Goal: Task Accomplishment & Management: Manage account settings

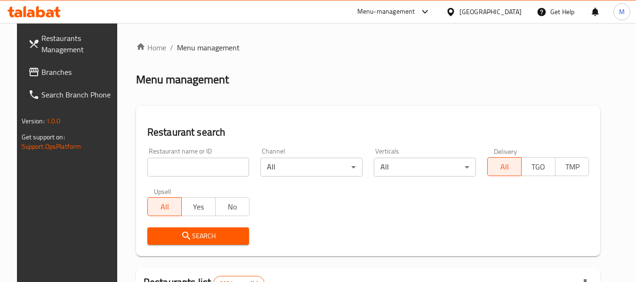
click at [459, 10] on div at bounding box center [453, 12] width 14 height 10
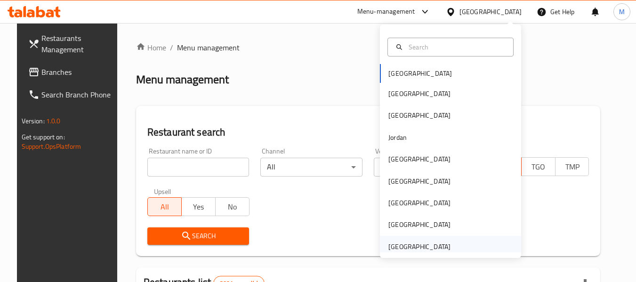
click at [412, 249] on div "[GEOGRAPHIC_DATA]" at bounding box center [419, 246] width 62 height 10
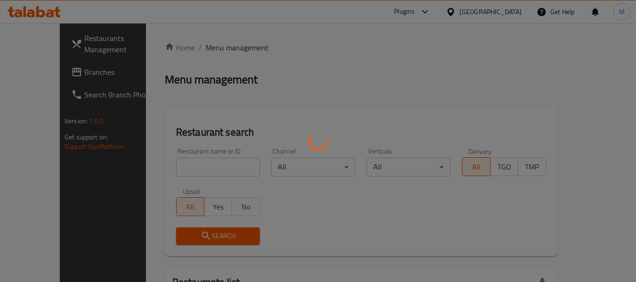
click at [41, 70] on div at bounding box center [318, 141] width 636 height 282
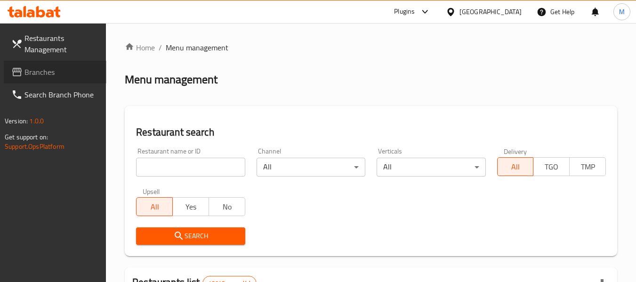
click at [41, 70] on span "Branches" at bounding box center [61, 71] width 74 height 11
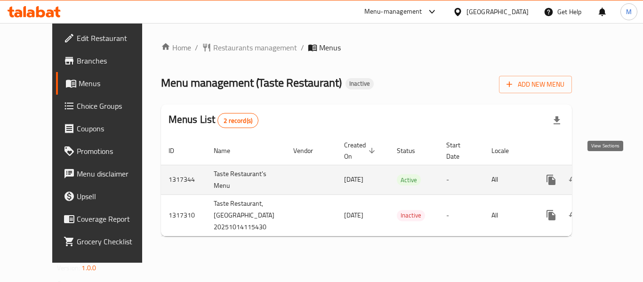
click at [613, 174] on icon "enhanced table" at bounding box center [618, 179] width 11 height 11
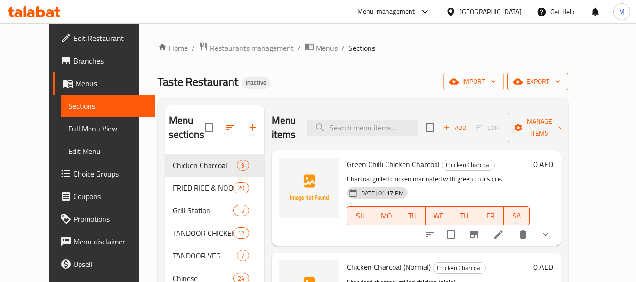
click at [560, 86] on span "export" at bounding box center [538, 82] width 46 height 12
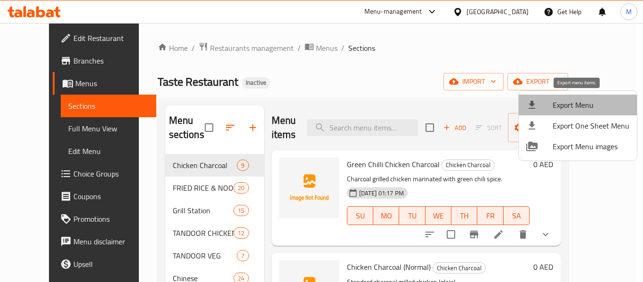
click at [580, 100] on span "Export Menu" at bounding box center [590, 104] width 77 height 11
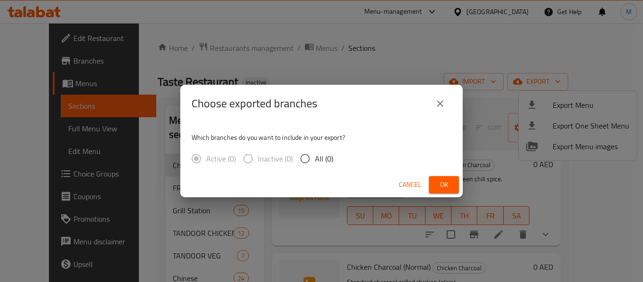
click at [322, 159] on span "All (0)" at bounding box center [324, 158] width 18 height 11
click at [315, 159] on input "All (0)" at bounding box center [305, 159] width 20 height 20
radio input "true"
click at [445, 185] on span "Ok" at bounding box center [443, 185] width 15 height 12
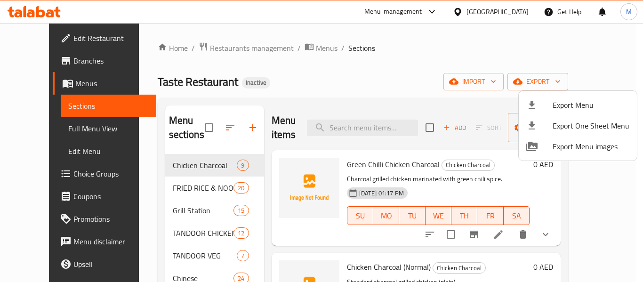
click at [45, 132] on div at bounding box center [321, 141] width 643 height 282
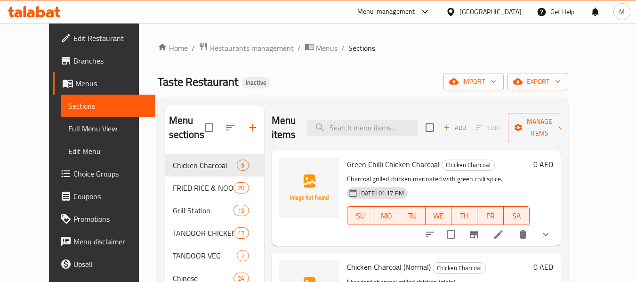
click at [68, 132] on span "Full Menu View" at bounding box center [108, 128] width 80 height 11
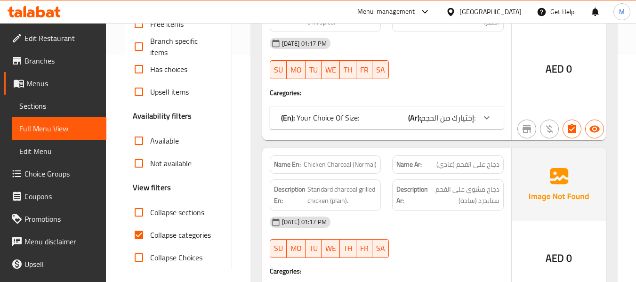
scroll to position [314, 0]
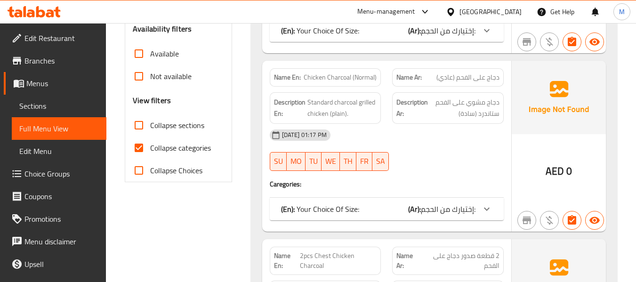
click at [137, 126] on input "Collapse sections" at bounding box center [139, 125] width 23 height 23
checkbox input "true"
click at [137, 150] on input "Collapse categories" at bounding box center [139, 147] width 23 height 23
checkbox input "false"
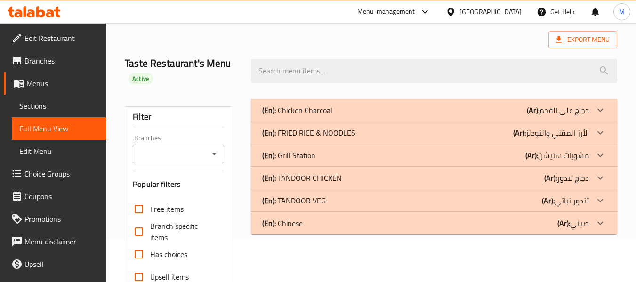
scroll to position [63, 0]
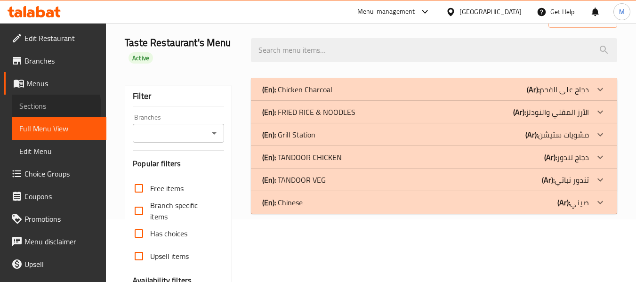
click at [35, 107] on span "Sections" at bounding box center [59, 105] width 80 height 11
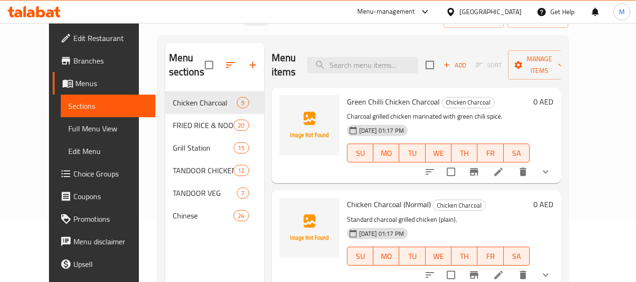
click at [224, 64] on icon "button" at bounding box center [229, 64] width 11 height 11
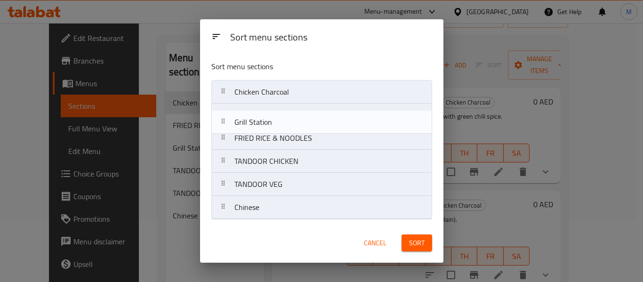
drag, startPoint x: 223, startPoint y: 139, endPoint x: 223, endPoint y: 110, distance: 29.6
click at [223, 110] on nav "Chicken Charcoal FRIED RICE & NOODLES Grill Station TANDOOR CHICKEN TANDOOR VEG…" at bounding box center [321, 149] width 221 height 139
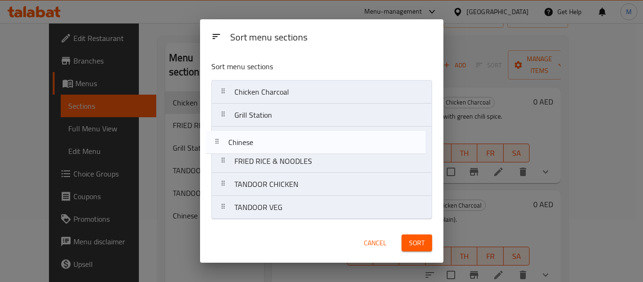
drag, startPoint x: 225, startPoint y: 213, endPoint x: 217, endPoint y: 144, distance: 69.2
click at [217, 144] on nav "Chicken Charcoal Grill Station FRIED RICE & NOODLES TANDOOR CHICKEN TANDOOR VEG…" at bounding box center [321, 149] width 221 height 139
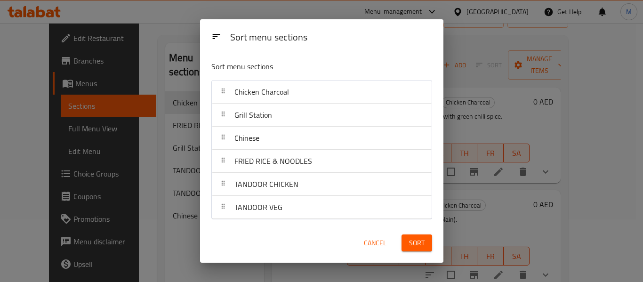
click at [412, 243] on span "Sort" at bounding box center [417, 243] width 16 height 12
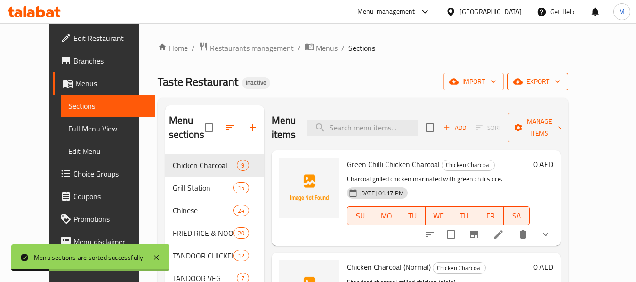
click at [560, 84] on span "export" at bounding box center [538, 82] width 46 height 12
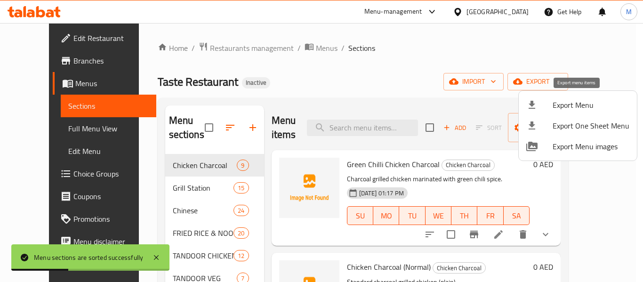
click at [601, 110] on span "Export Menu" at bounding box center [590, 104] width 77 height 11
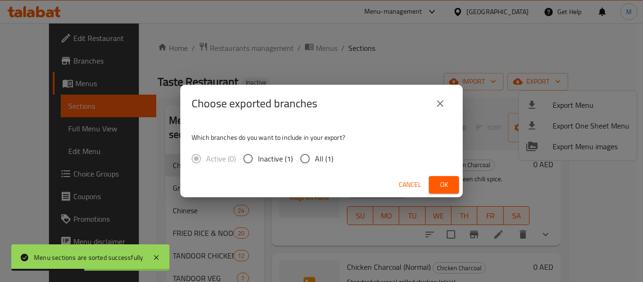
click at [319, 160] on span "All (1)" at bounding box center [324, 158] width 18 height 11
click at [315, 160] on input "All (1)" at bounding box center [305, 159] width 20 height 20
radio input "true"
click at [448, 189] on span "Ok" at bounding box center [443, 185] width 15 height 12
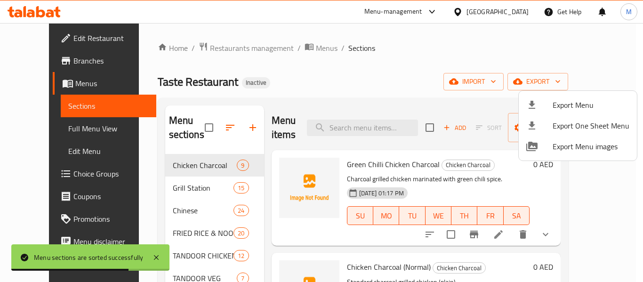
click at [264, 62] on div at bounding box center [321, 141] width 643 height 282
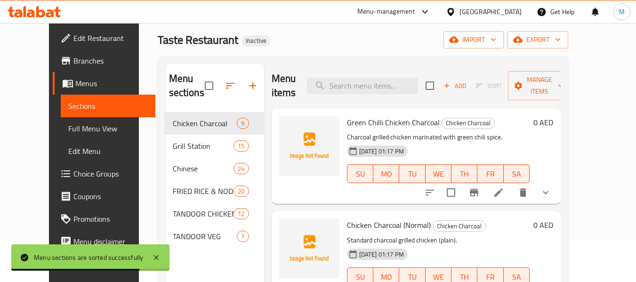
scroll to position [63, 0]
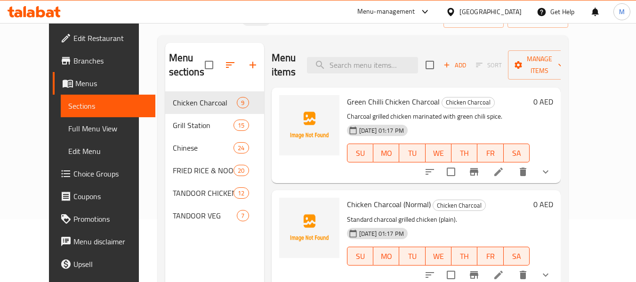
click at [68, 125] on span "Full Menu View" at bounding box center [108, 128] width 80 height 11
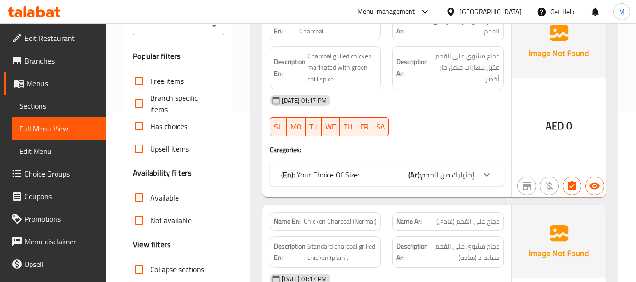
scroll to position [376, 0]
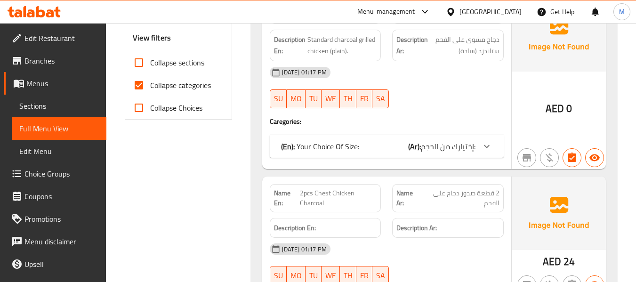
click at [139, 67] on input "Collapse sections" at bounding box center [139, 62] width 23 height 23
checkbox input "true"
click at [144, 92] on input "Collapse categories" at bounding box center [139, 85] width 23 height 23
checkbox input "false"
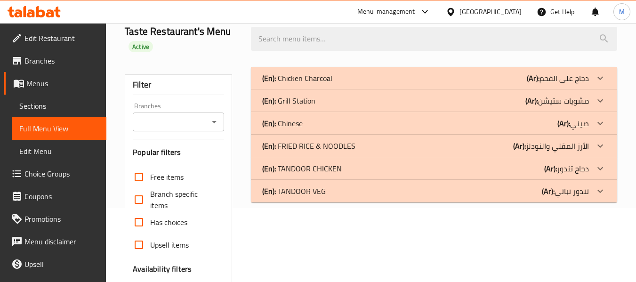
scroll to position [0, 0]
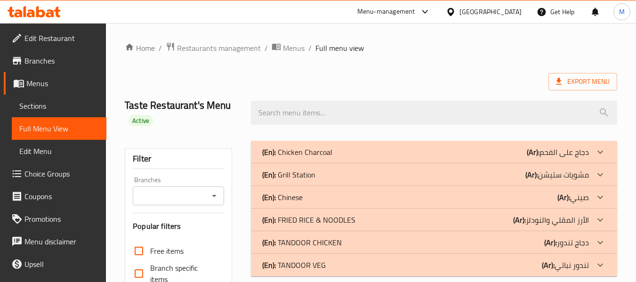
click at [327, 153] on p "(En): Chicken Charcoal" at bounding box center [297, 151] width 70 height 11
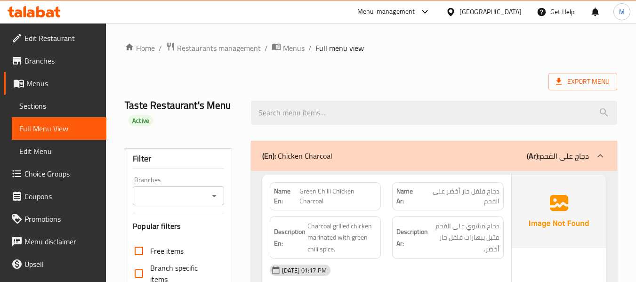
drag, startPoint x: 408, startPoint y: 281, endPoint x: 485, endPoint y: 256, distance: 80.8
click at [485, 256] on div "Description Ar: دجاج مشوي على الفحم متبل ببهارات فلفل حار أخضر." at bounding box center [448, 237] width 112 height 43
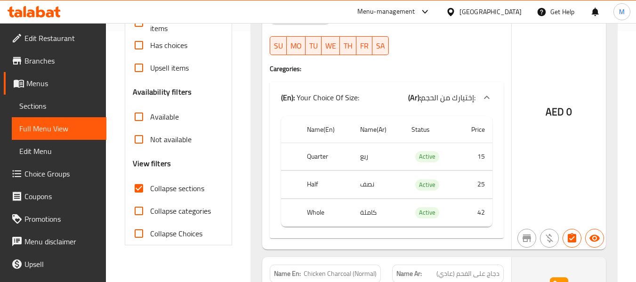
scroll to position [126, 0]
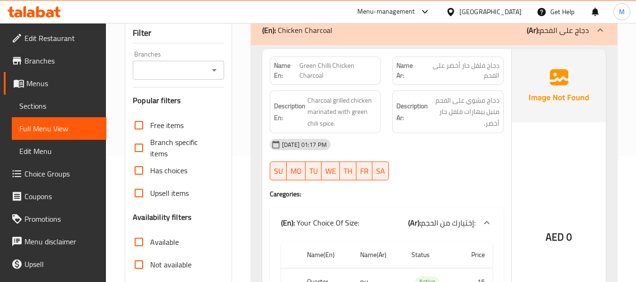
click at [428, 158] on div "14-10-2025 01:17 PM SU MO TU WE TH FR SA" at bounding box center [386, 159] width 245 height 53
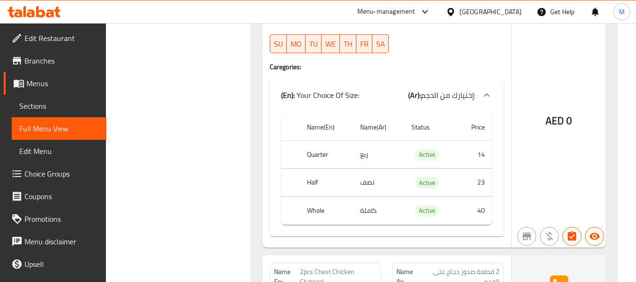
scroll to position [502, 0]
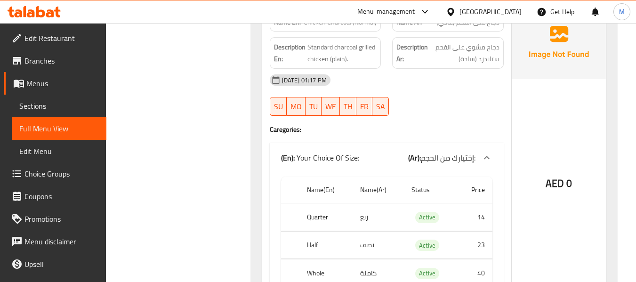
click at [405, 115] on div at bounding box center [447, 115] width 123 height 11
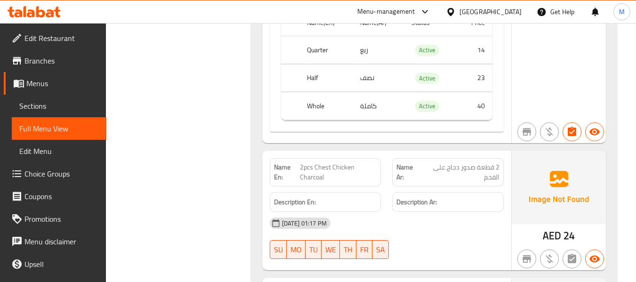
scroll to position [690, 0]
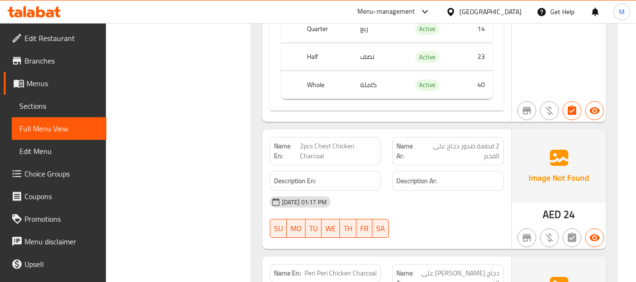
click at [342, 146] on span "2pcs Chest Chicken Charcoal" at bounding box center [338, 151] width 77 height 20
copy span "2pcs Chest Chicken Charcoal"
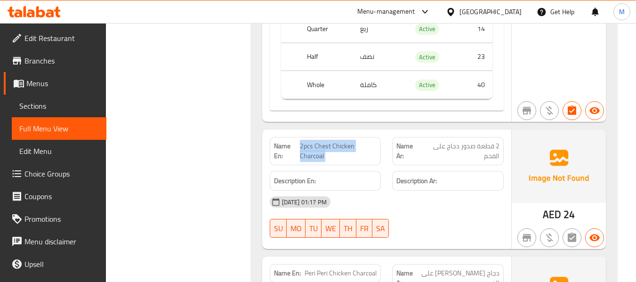
click at [320, 147] on span "2pcs Chest Chicken Charcoal" at bounding box center [338, 151] width 77 height 20
drag, startPoint x: 314, startPoint y: 146, endPoint x: 353, endPoint y: 143, distance: 38.7
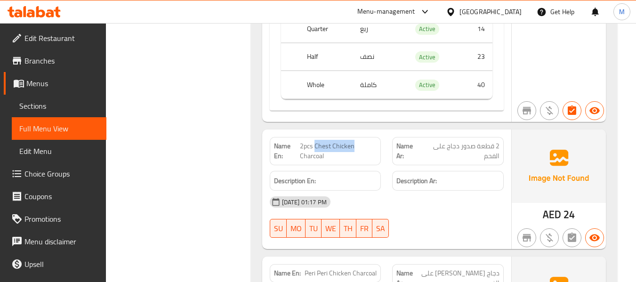
click at [353, 143] on span "2pcs Chest Chicken Charcoal" at bounding box center [338, 151] width 77 height 20
copy span "Chest Chicken"
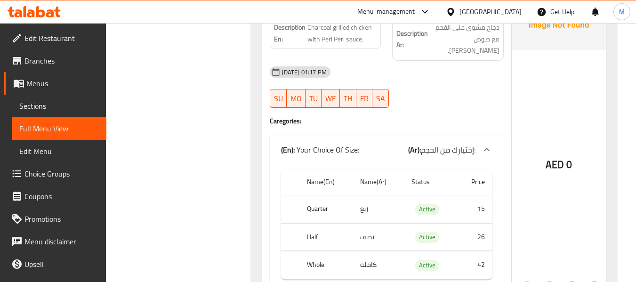
scroll to position [941, 0]
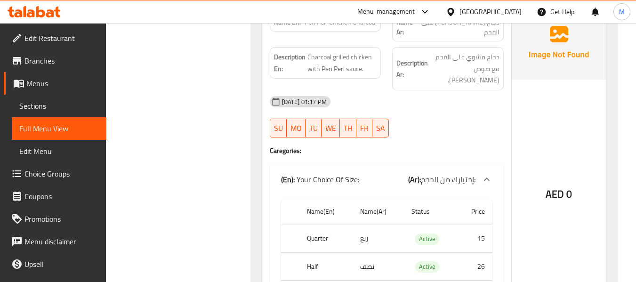
click at [409, 132] on div at bounding box center [447, 137] width 123 height 11
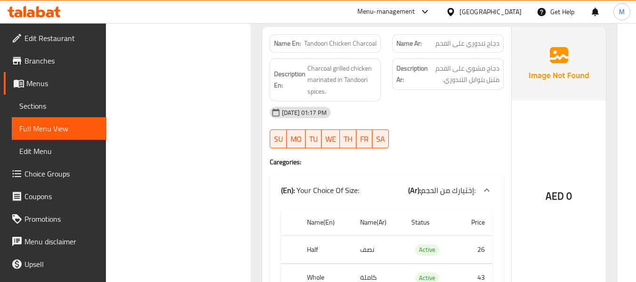
scroll to position [1192, 0]
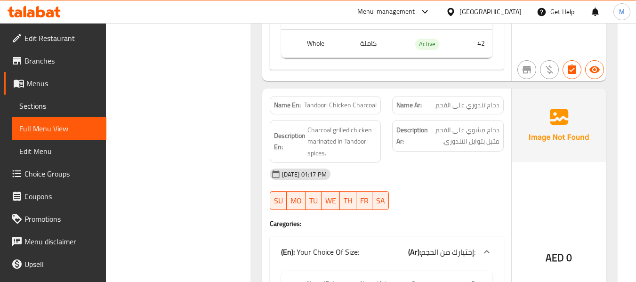
click at [415, 163] on div "[DATE] 01:17 PM" at bounding box center [386, 174] width 245 height 23
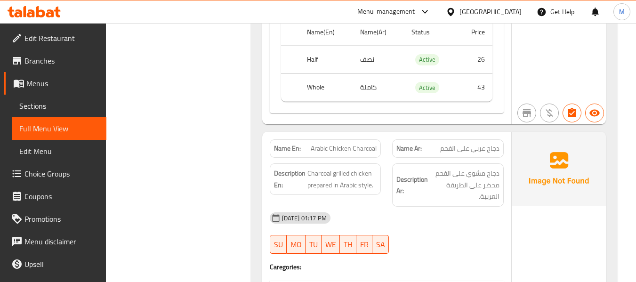
scroll to position [1443, 0]
click at [404, 207] on div "[DATE] 01:17 PM" at bounding box center [386, 218] width 245 height 23
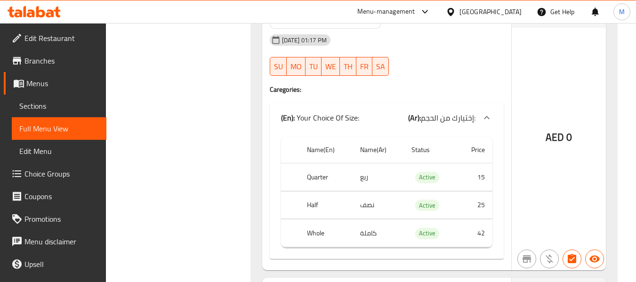
scroll to position [1820, 0]
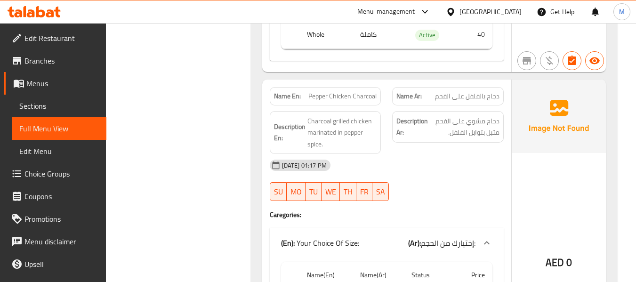
click at [419, 155] on div "[DATE] 01:17 PM" at bounding box center [386, 165] width 245 height 23
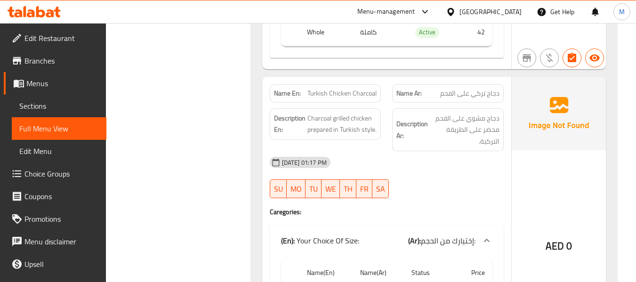
scroll to position [2133, 0]
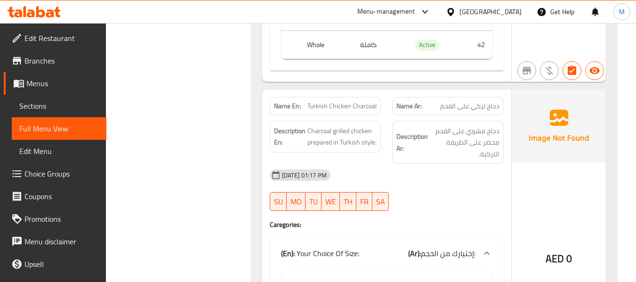
click at [430, 175] on div "14-10-2025 01:17 PM SU MO TU WE TH FR SA" at bounding box center [386, 190] width 245 height 53
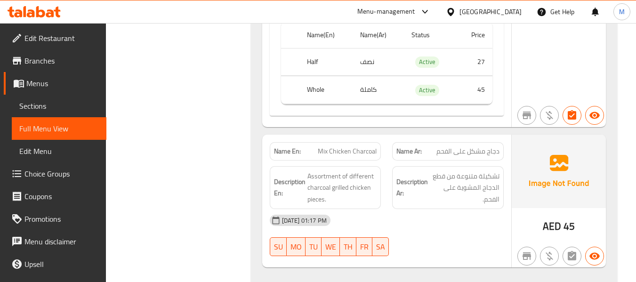
scroll to position [2385, 0]
click at [413, 208] on div "[DATE] 01:17 PM" at bounding box center [386, 219] width 245 height 23
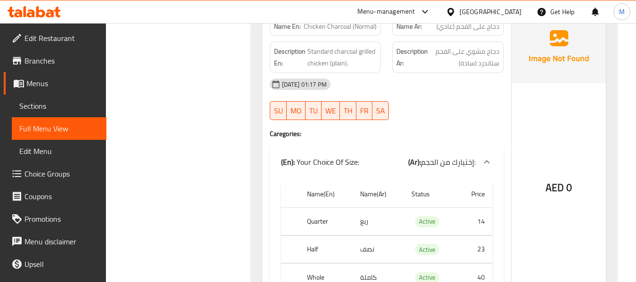
scroll to position [0, 0]
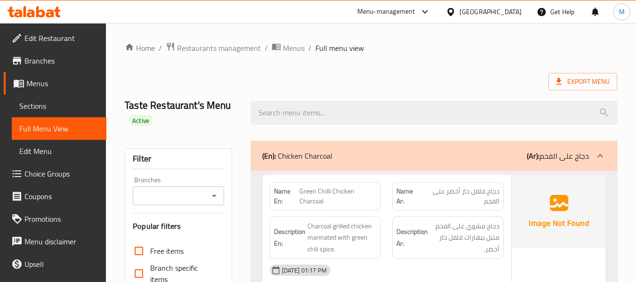
click at [353, 164] on div "(En): Chicken Charcoal (Ar): دجاج على الفحم" at bounding box center [434, 156] width 366 height 30
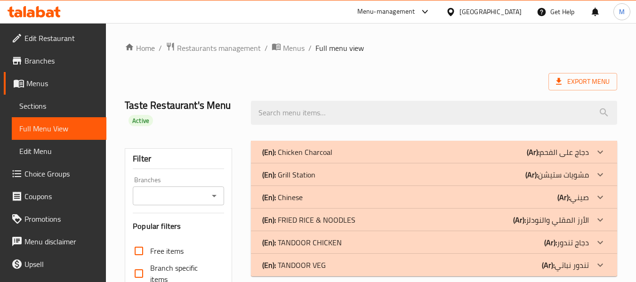
click at [314, 174] on div "(En): Grill Station (Ar): مشويات ستيشن" at bounding box center [425, 174] width 327 height 11
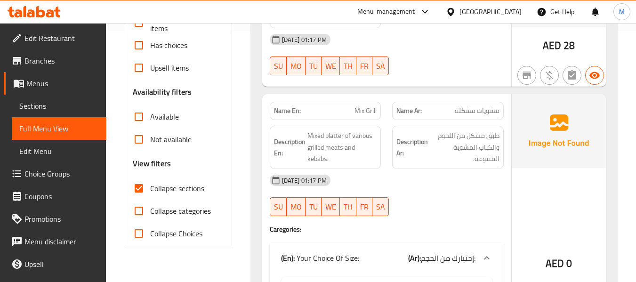
scroll to position [126, 0]
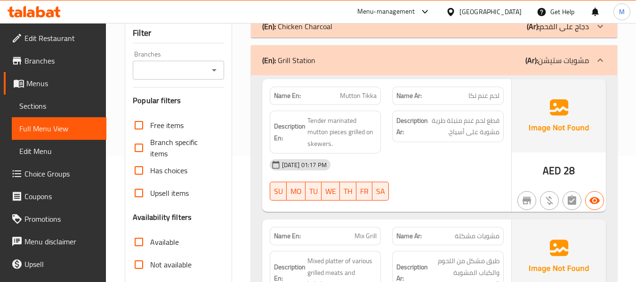
click at [418, 172] on div "[DATE] 01:17 PM" at bounding box center [386, 164] width 245 height 23
click at [396, 178] on div "14-10-2025 01:17 PM SU MO TU WE TH FR SA" at bounding box center [386, 179] width 245 height 53
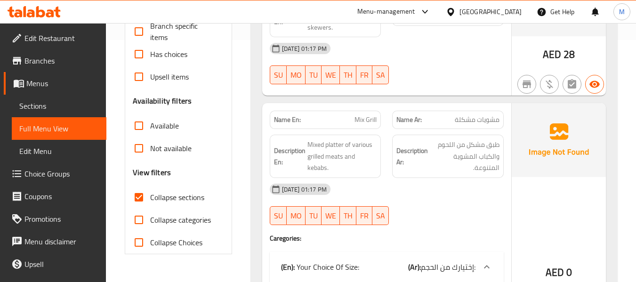
scroll to position [188, 0]
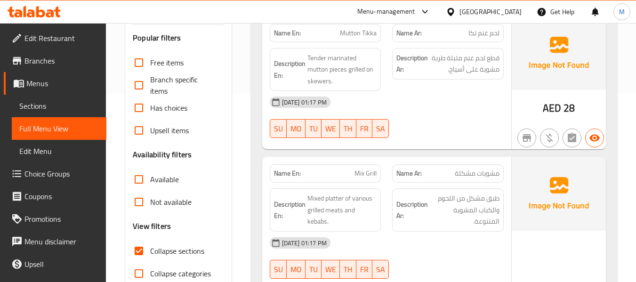
click at [414, 235] on div "[DATE] 01:17 PM" at bounding box center [386, 243] width 245 height 23
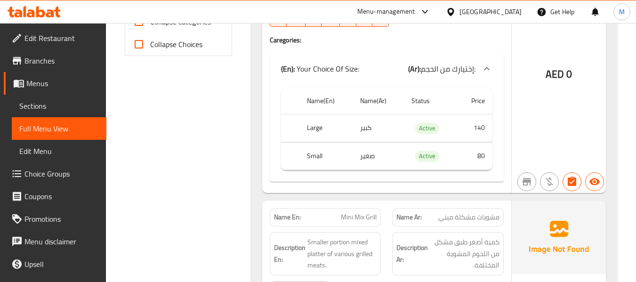
scroll to position [565, 0]
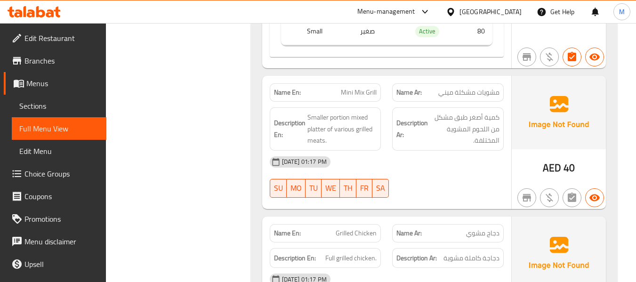
click at [378, 166] on div "[DATE] 01:17 PM" at bounding box center [386, 162] width 245 height 23
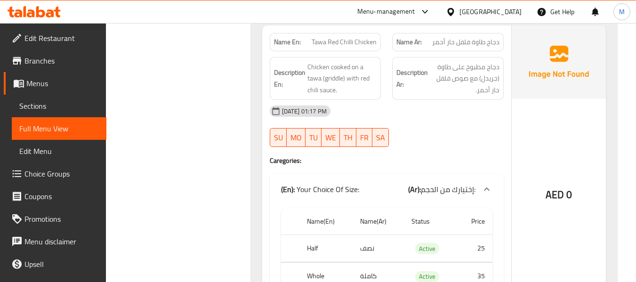
scroll to position [753, 0]
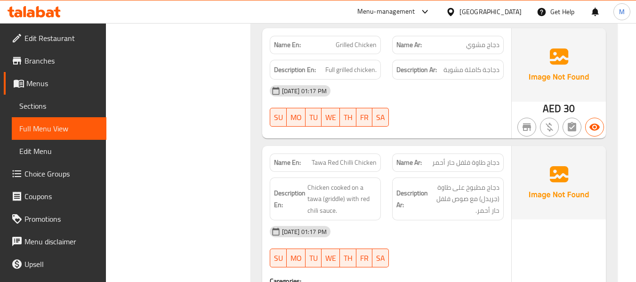
click at [393, 221] on div "[DATE] 01:17 PM" at bounding box center [386, 231] width 245 height 23
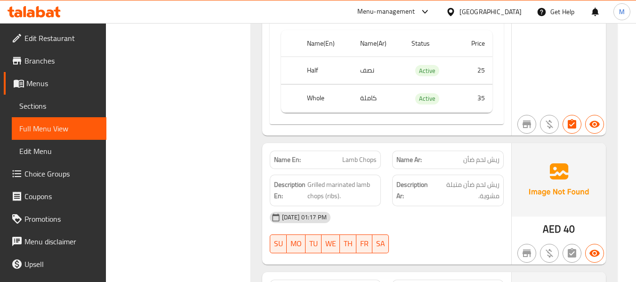
scroll to position [1129, 0]
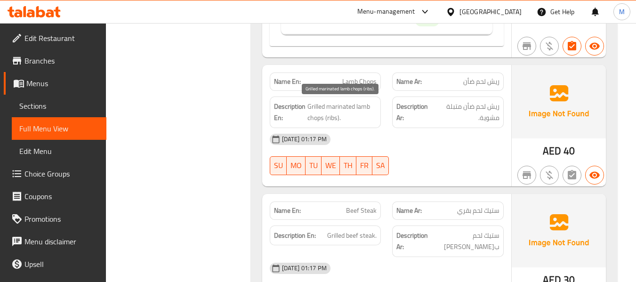
click at [343, 105] on span "Grilled marinated lamb chops (ribs)." at bounding box center [342, 112] width 70 height 23
copy span "Grilled marinated lamb chops (ribs)."
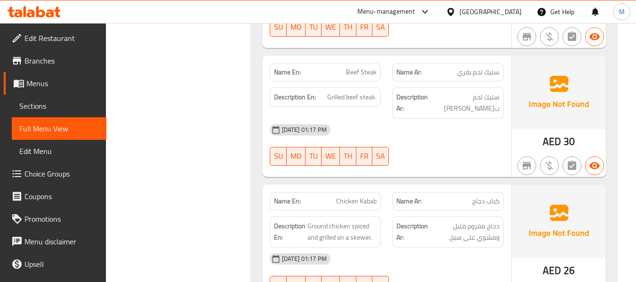
scroll to position [1255, 0]
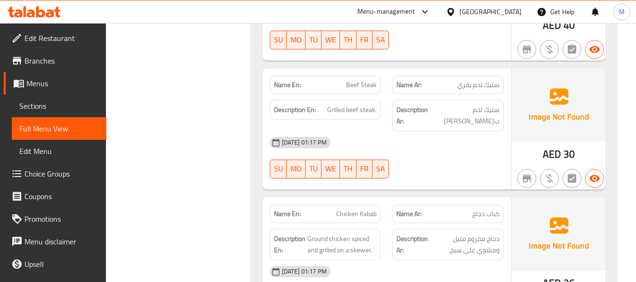
click at [352, 86] on span "Beef Steak" at bounding box center [361, 85] width 31 height 10
copy span "Beef Steak"
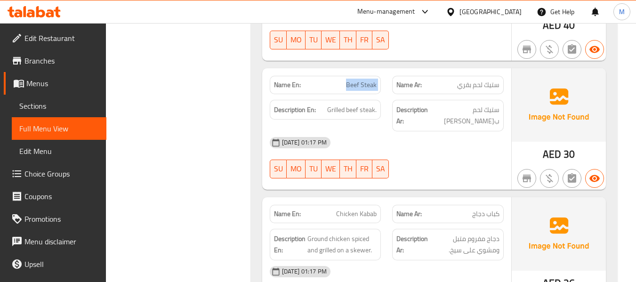
click at [212, 128] on div "Filter Branches Branches Popular filters Free items Branch specific items Has c…" at bounding box center [182, 205] width 126 height 2651
click at [223, 115] on div "Filter Branches Branches Popular filters Free items Branch specific items Has c…" at bounding box center [182, 205] width 126 height 2651
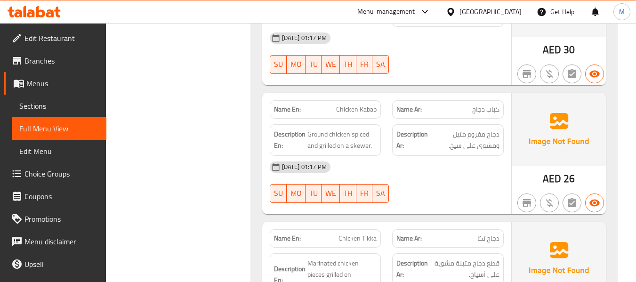
scroll to position [1380, 0]
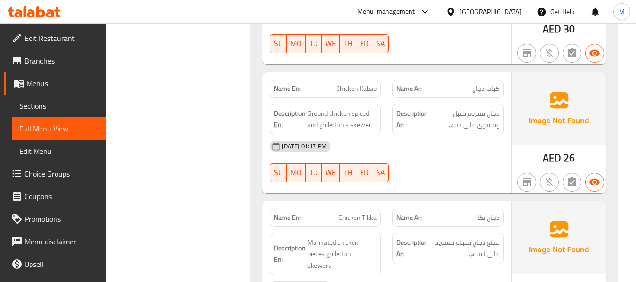
click at [416, 164] on div "14-10-2025 01:17 PM SU MO TU WE TH FR SA" at bounding box center [386, 161] width 245 height 53
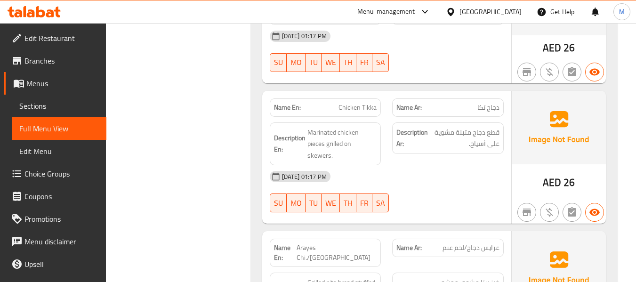
scroll to position [1506, 0]
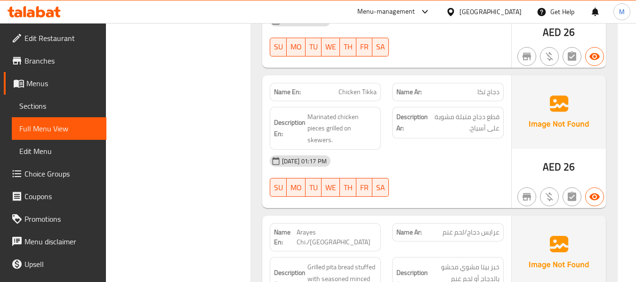
click at [415, 160] on div "[DATE] 01:17 PM" at bounding box center [386, 161] width 245 height 23
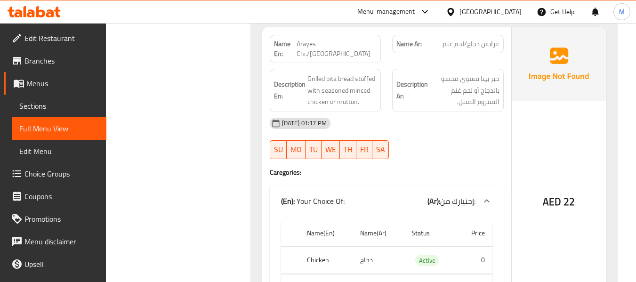
scroll to position [1632, 0]
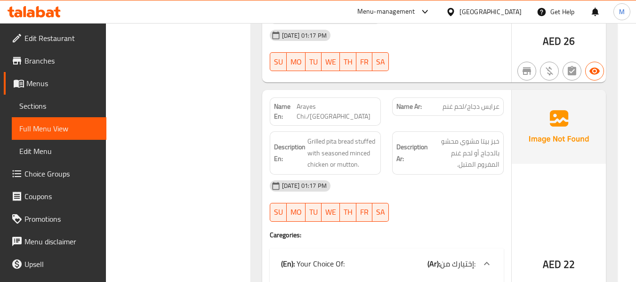
click at [418, 175] on div "[DATE] 01:17 PM" at bounding box center [386, 186] width 245 height 23
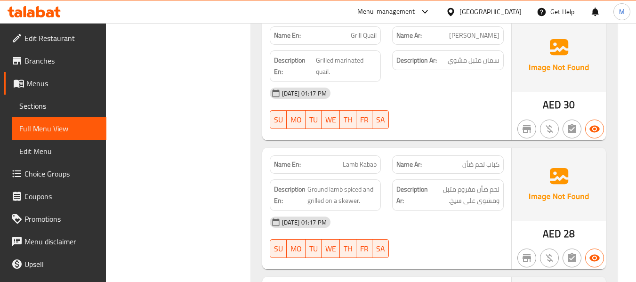
scroll to position [2071, 0]
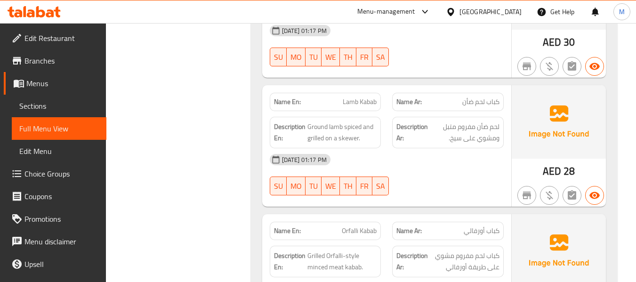
click at [422, 161] on div "14-10-2025 01:17 PM SU MO TU WE TH FR SA" at bounding box center [386, 174] width 245 height 53
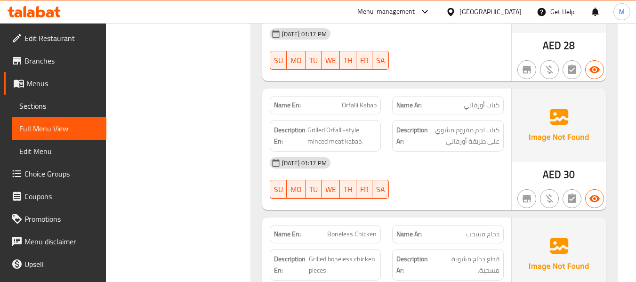
scroll to position [2321, 0]
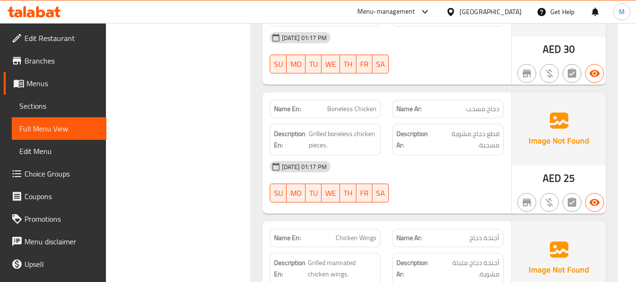
click at [450, 163] on div "14-10-2025 01:17 PM SU MO TU WE TH FR SA" at bounding box center [386, 181] width 245 height 53
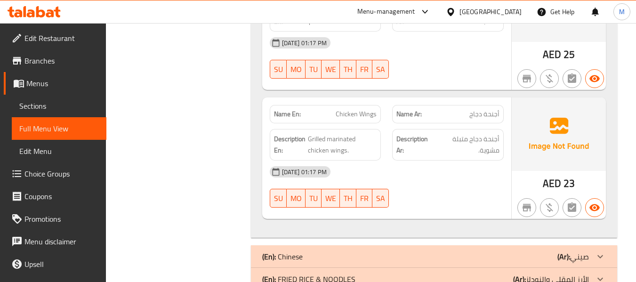
scroll to position [2447, 0]
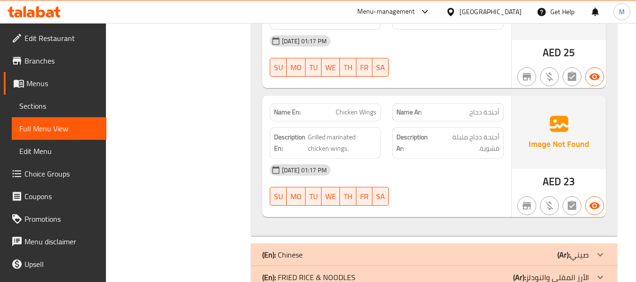
click at [403, 159] on div "[DATE] 01:17 PM" at bounding box center [386, 170] width 245 height 23
click at [401, 159] on div "[DATE] 01:17 PM" at bounding box center [386, 170] width 245 height 23
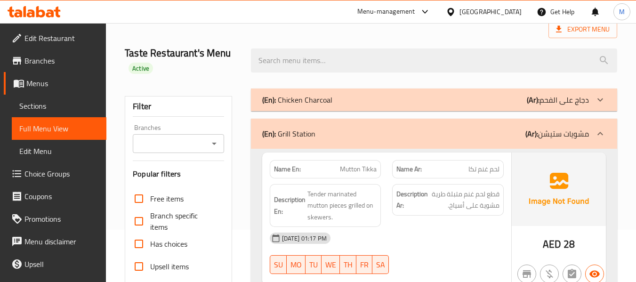
scroll to position [0, 0]
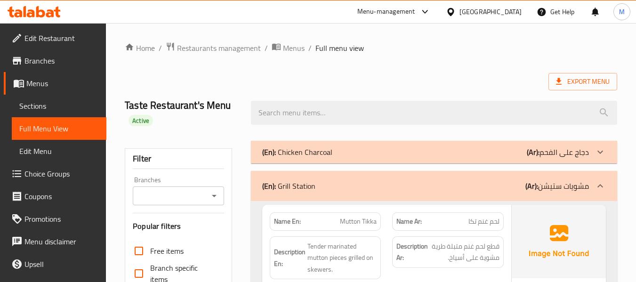
click at [333, 177] on div "(En): Grill Station (Ar): مشويات ستيشن" at bounding box center [434, 186] width 366 height 30
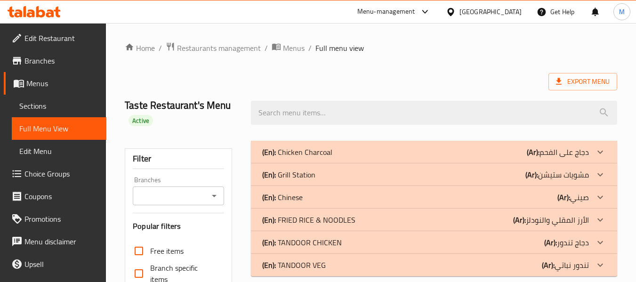
click at [323, 197] on div "(En): Chinese (Ar): صيني" at bounding box center [425, 197] width 327 height 11
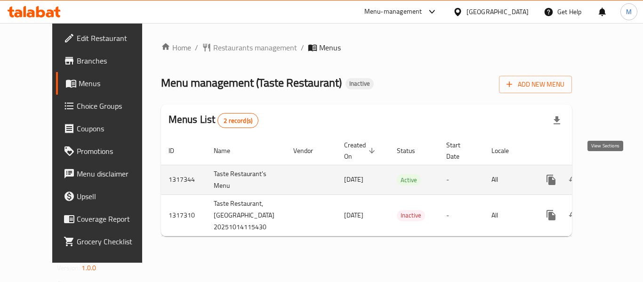
click at [613, 174] on icon "enhanced table" at bounding box center [618, 179] width 11 height 11
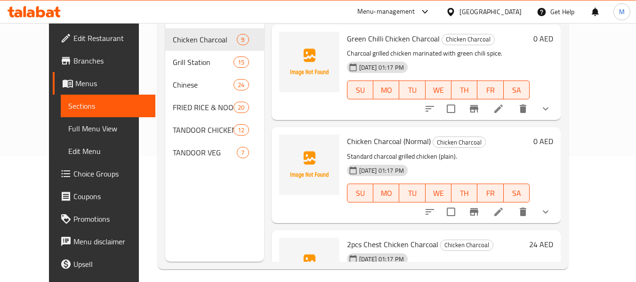
scroll to position [63, 0]
